Goal: Information Seeking & Learning: Find specific fact

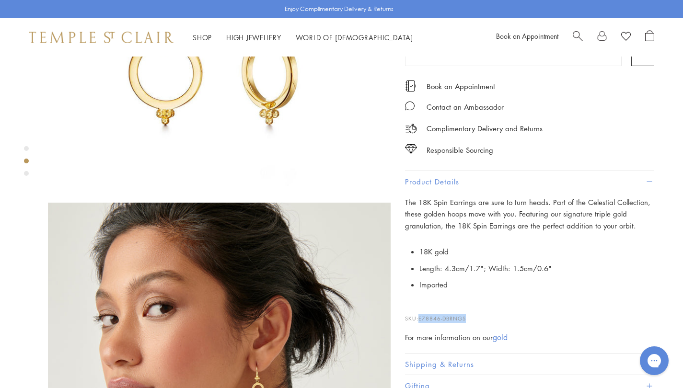
scroll to position [211, 0]
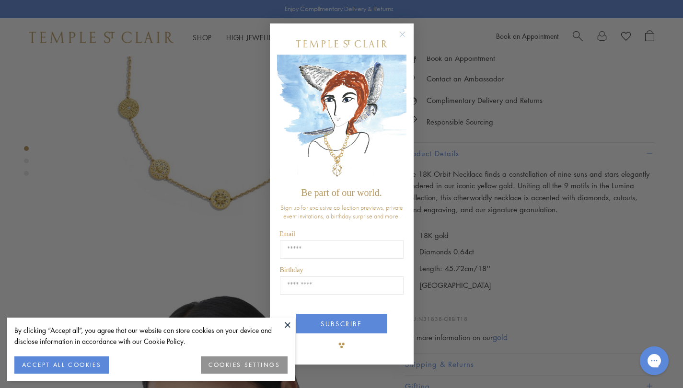
click at [402, 33] on circle "Close dialog" at bounding box center [403, 35] width 12 height 12
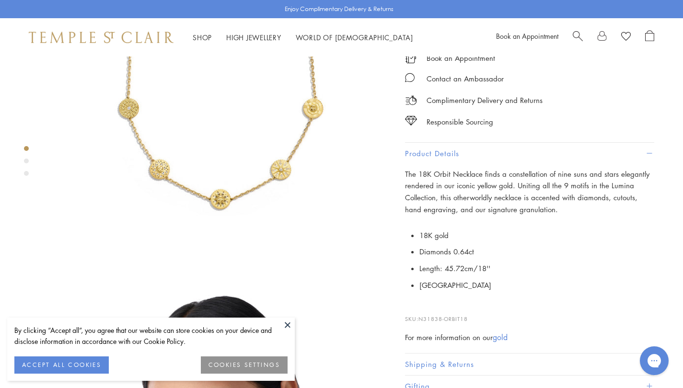
click at [575, 42] on link "Search" at bounding box center [578, 37] width 10 height 14
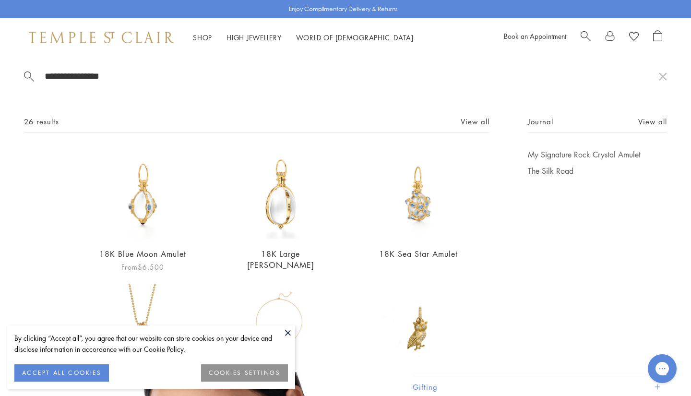
type input "**********"
click at [144, 207] on img at bounding box center [143, 194] width 90 height 90
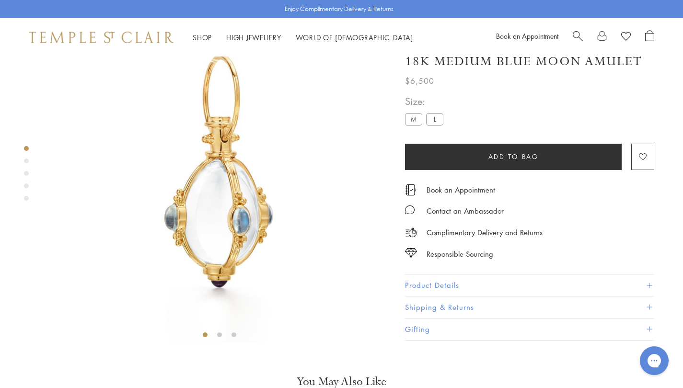
click at [447, 296] on button "Product Details" at bounding box center [529, 286] width 249 height 22
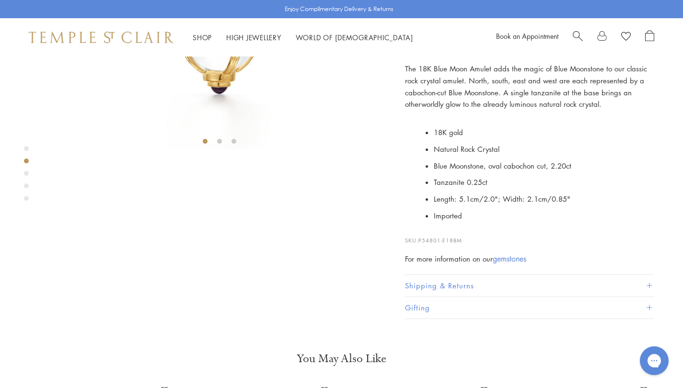
scroll to position [268, 0]
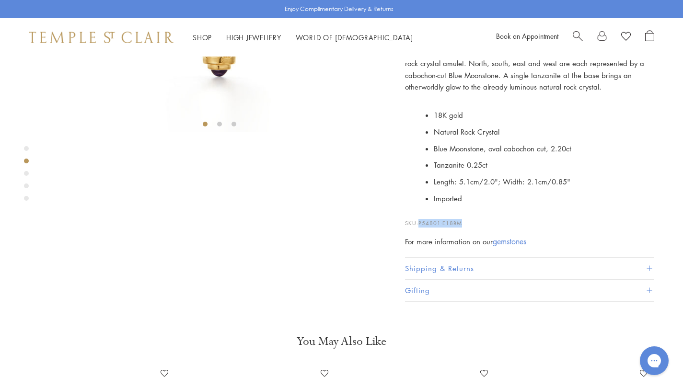
drag, startPoint x: 465, startPoint y: 318, endPoint x: 420, endPoint y: 319, distance: 45.6
click at [420, 228] on p "SKU: P54801-E18BM" at bounding box center [529, 219] width 249 height 18
copy span "P54801-E18BM"
